Goal: Find contact information: Find contact information

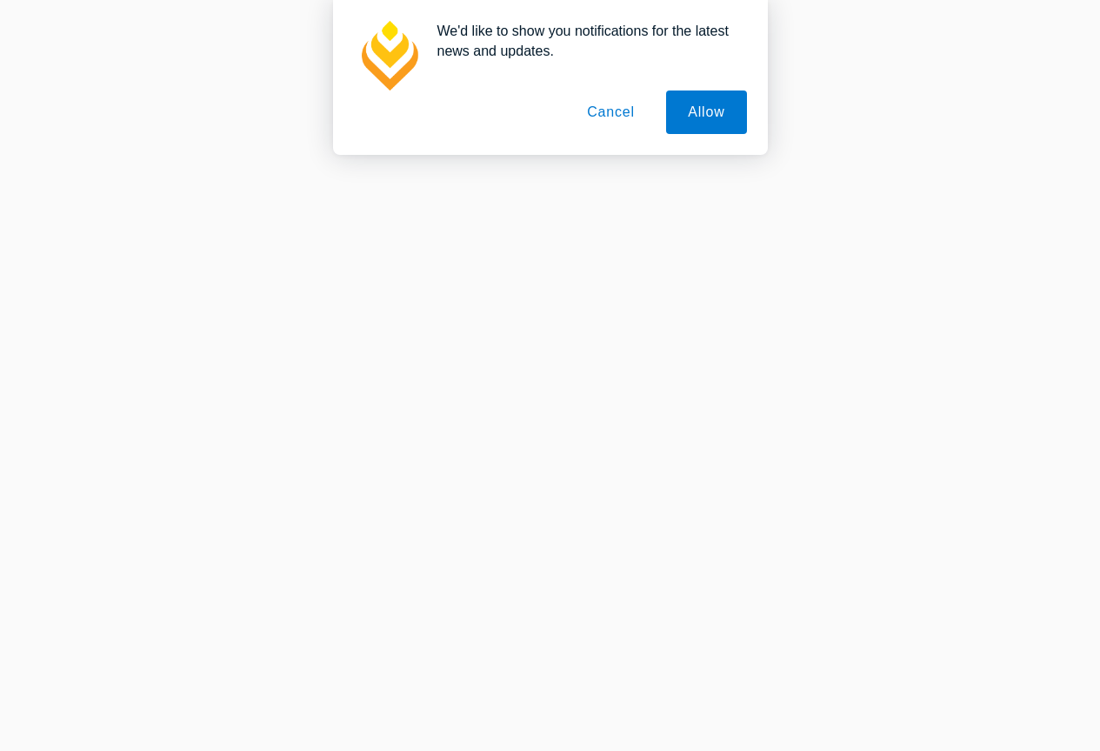
click at [607, 113] on button "Cancel" at bounding box center [610, 111] width 91 height 43
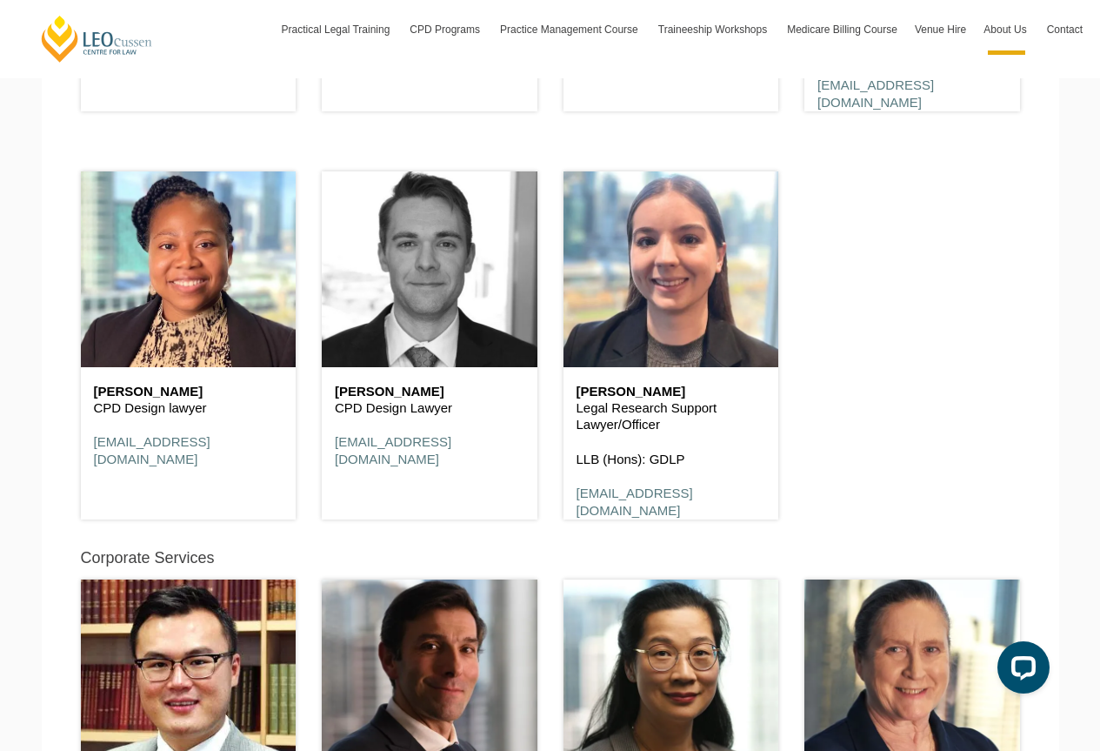
click at [377, 315] on header at bounding box center [430, 269] width 216 height 196
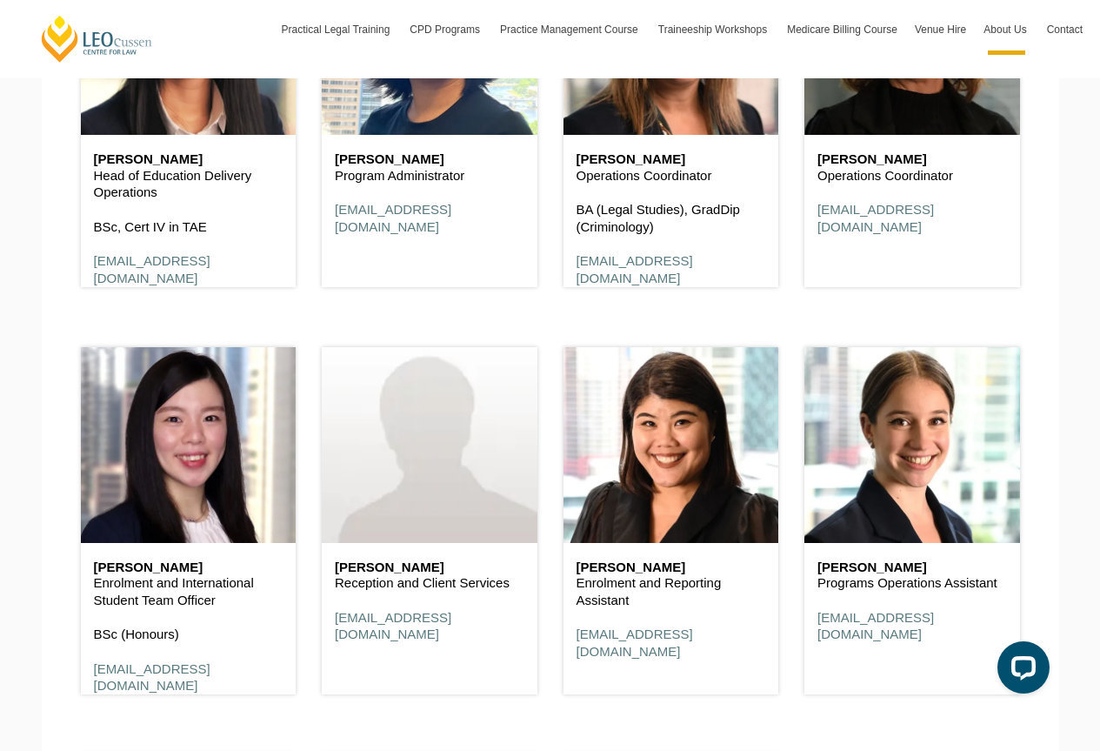
scroll to position [8662, 0]
